Goal: Information Seeking & Learning: Learn about a topic

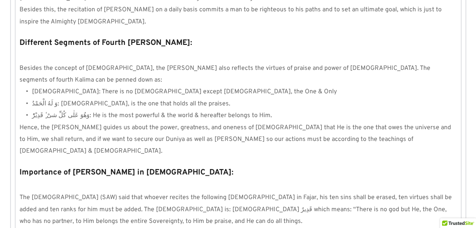
scroll to position [772, 0]
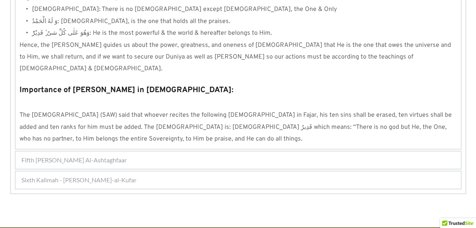
click at [202, 151] on div "Fifth [PERSON_NAME] Al-Ashtaghfaar" at bounding box center [238, 159] width 445 height 17
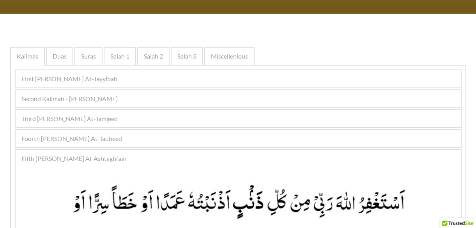
scroll to position [124, 0]
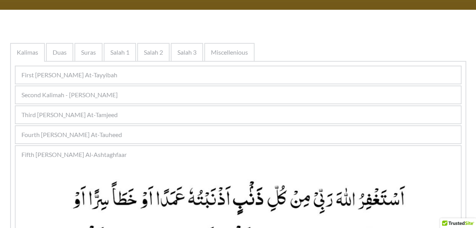
click at [198, 140] on div "Fourth [PERSON_NAME] At-Tauheed" at bounding box center [238, 134] width 445 height 17
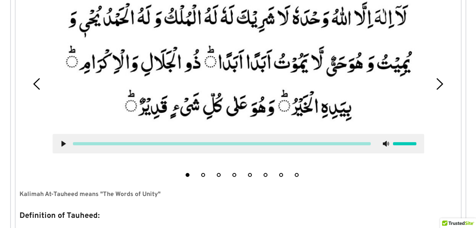
scroll to position [289, 0]
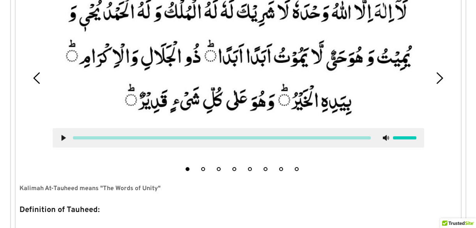
click at [202, 167] on button "2" at bounding box center [203, 169] width 4 height 4
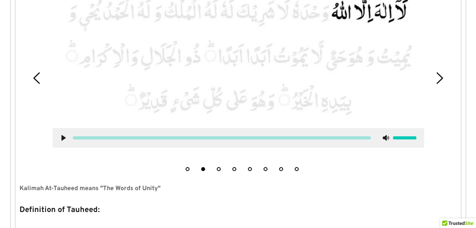
click at [188, 170] on li "1" at bounding box center [188, 167] width 8 height 8
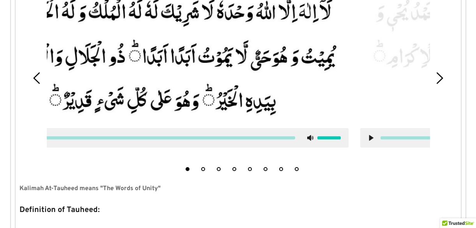
click at [188, 170] on button "1" at bounding box center [188, 169] width 4 height 4
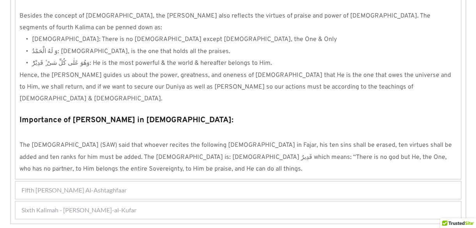
scroll to position [743, 0]
click at [255, 181] on div "Fifth [PERSON_NAME] Al-Ashtaghfaar" at bounding box center [238, 189] width 445 height 17
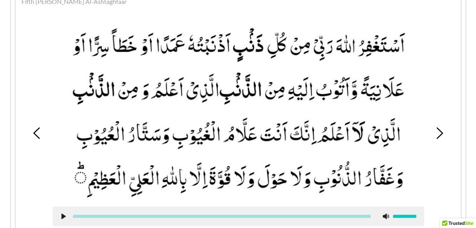
scroll to position [268, 0]
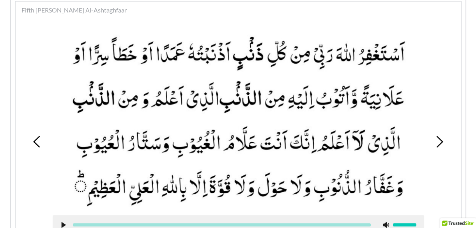
click at [439, 133] on div "1 2 3 4 5 6 7 8 9" at bounding box center [239, 142] width 438 height 240
click at [439, 138] on icon at bounding box center [440, 142] width 12 height 12
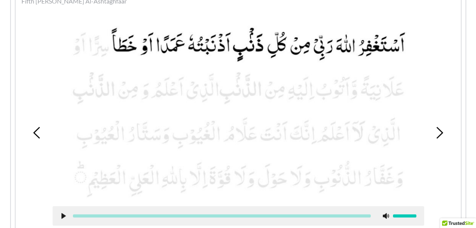
scroll to position [280, 0]
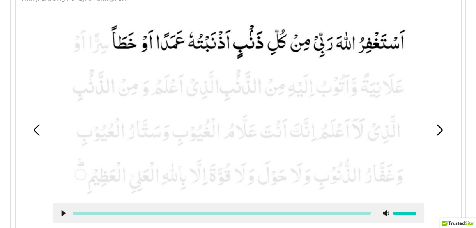
click at [61, 208] on div at bounding box center [239, 213] width 372 height 20
drag, startPoint x: 62, startPoint y: 217, endPoint x: 62, endPoint y: 213, distance: 4.4
click at [62, 213] on div at bounding box center [239, 213] width 372 height 20
click at [62, 213] on use at bounding box center [63, 213] width 4 height 6
click at [62, 213] on use at bounding box center [63, 213] width 5 height 6
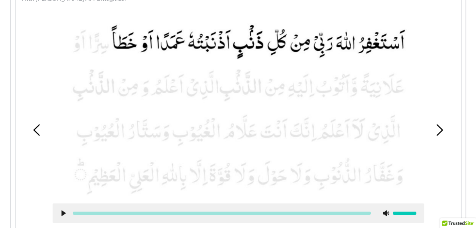
click at [62, 213] on use at bounding box center [63, 213] width 4 height 6
click at [62, 213] on use at bounding box center [63, 213] width 5 height 6
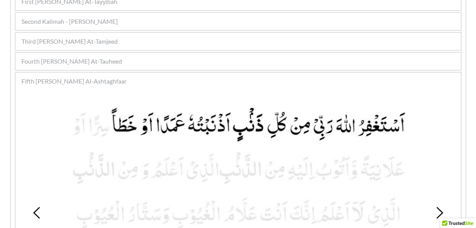
scroll to position [191, 0]
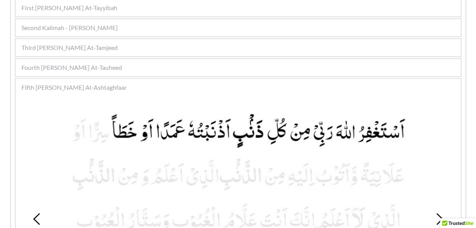
drag, startPoint x: 256, startPoint y: 16, endPoint x: 256, endPoint y: 31, distance: 15.6
click at [240, 26] on div "Second Kalimah - [PERSON_NAME]" at bounding box center [238, 27] width 445 height 17
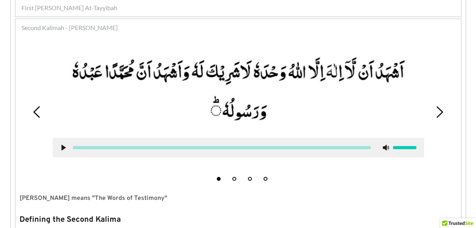
click at [336, 93] on picture at bounding box center [239, 89] width 372 height 81
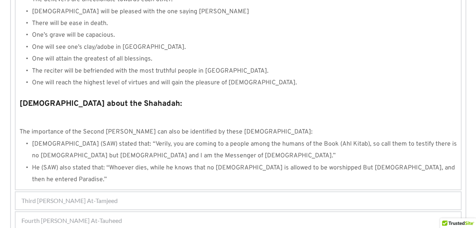
scroll to position [880, 0]
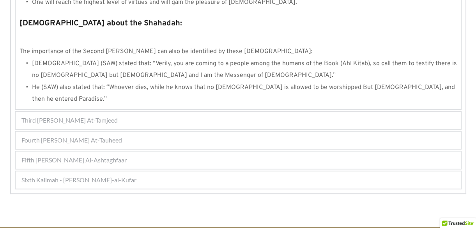
click at [236, 112] on div "Third [PERSON_NAME] At-Tamjeed" at bounding box center [238, 120] width 445 height 17
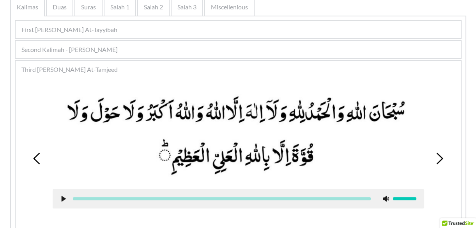
scroll to position [732, 0]
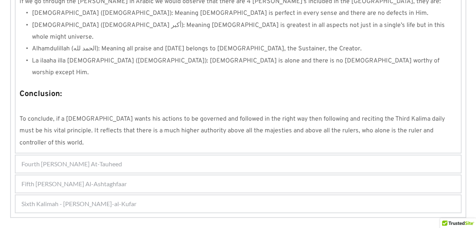
click at [232, 155] on div "Fourth [PERSON_NAME] At-Tauheed" at bounding box center [238, 163] width 445 height 17
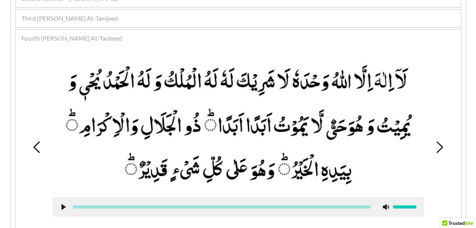
scroll to position [219, 0]
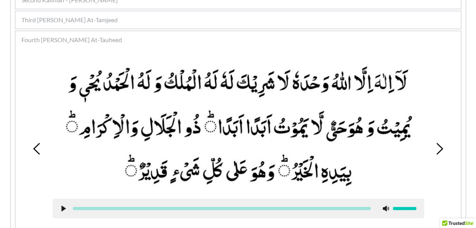
click at [436, 151] on icon at bounding box center [440, 149] width 12 height 12
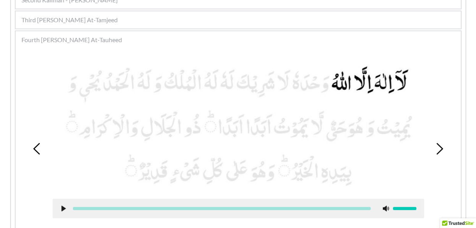
click at [436, 151] on icon at bounding box center [440, 149] width 12 height 12
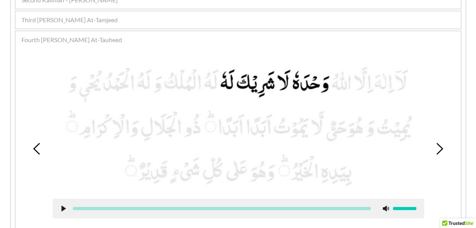
click at [33, 149] on icon at bounding box center [37, 149] width 12 height 12
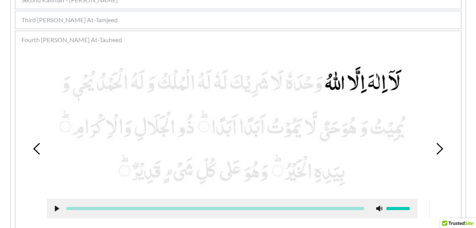
click at [33, 149] on icon at bounding box center [37, 149] width 12 height 12
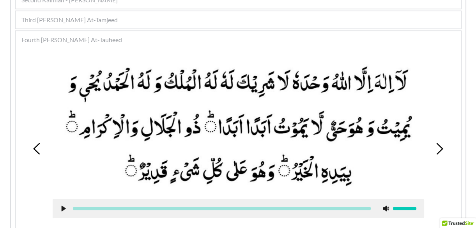
click at [443, 146] on icon at bounding box center [440, 149] width 12 height 12
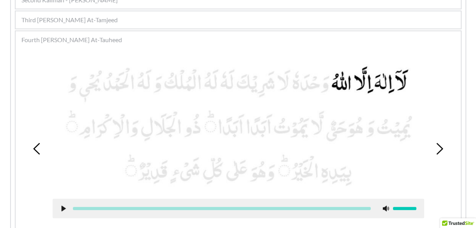
click at [443, 146] on icon at bounding box center [440, 149] width 12 height 12
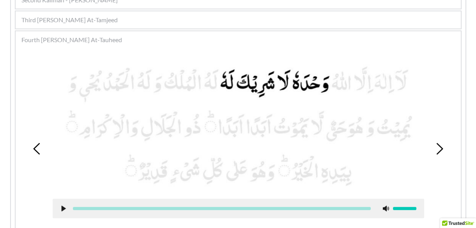
click at [443, 146] on icon at bounding box center [440, 149] width 12 height 12
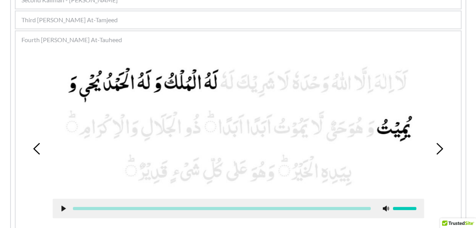
click at [443, 146] on icon at bounding box center [440, 149] width 12 height 12
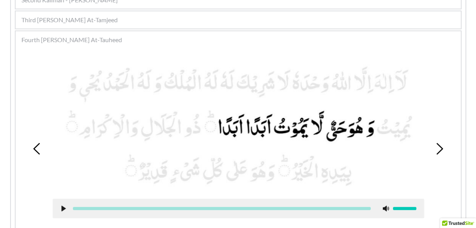
click at [38, 149] on icon at bounding box center [37, 149] width 12 height 12
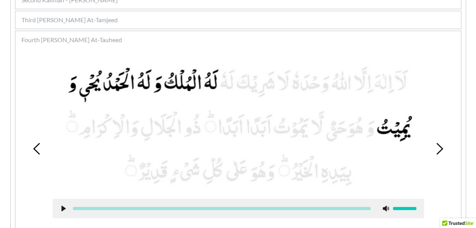
click at [61, 207] on use at bounding box center [63, 209] width 4 height 6
click at [61, 207] on use at bounding box center [63, 209] width 5 height 6
click at [310, 120] on picture at bounding box center [239, 126] width 372 height 130
click at [440, 144] on icon at bounding box center [440, 149] width 12 height 12
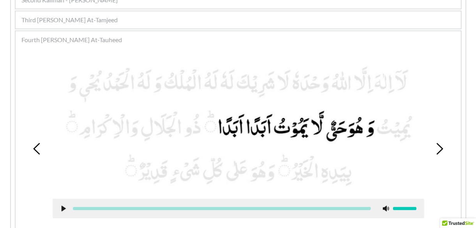
click at [64, 206] on icon at bounding box center [63, 208] width 6 height 6
click at [64, 206] on use at bounding box center [63, 209] width 5 height 6
click at [64, 206] on icon at bounding box center [63, 208] width 6 height 6
click at [64, 206] on use at bounding box center [63, 209] width 5 height 6
click at [437, 151] on icon at bounding box center [440, 149] width 12 height 12
